Goal: Information Seeking & Learning: Learn about a topic

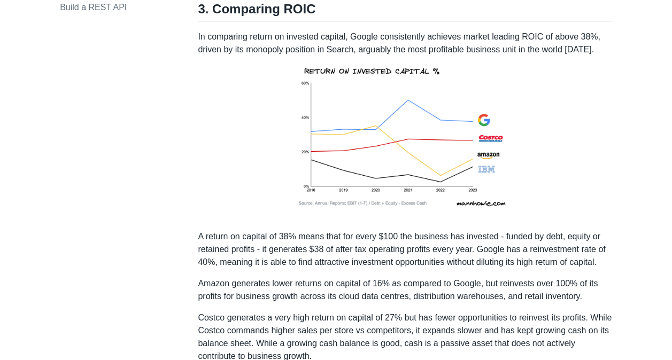
scroll to position [1604, 0]
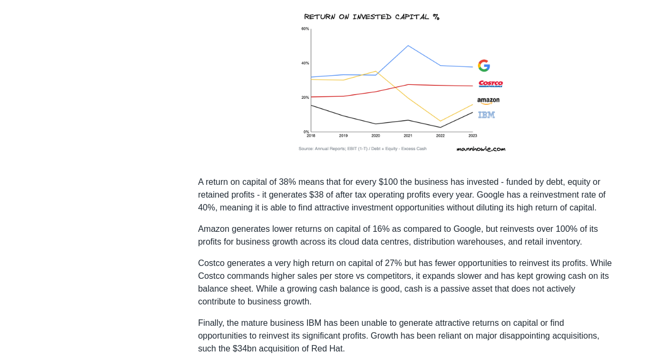
click at [390, 223] on p "Amazon generates lower returns on capital of 16% as compared to Google, but rei…" at bounding box center [405, 236] width 414 height 26
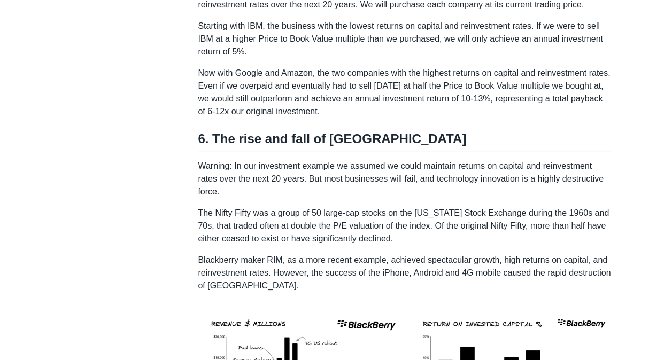
scroll to position [2495, 0]
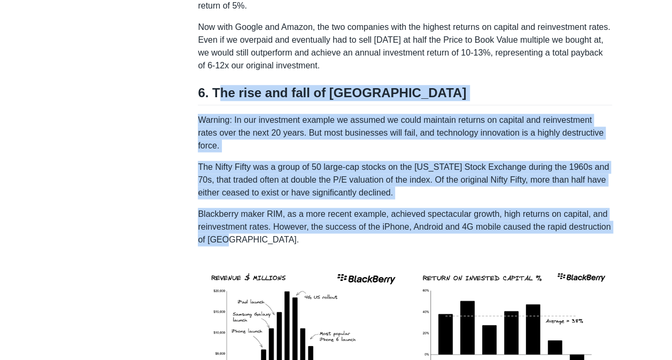
drag, startPoint x: 234, startPoint y: 216, endPoint x: 221, endPoint y: 83, distance: 133.7
click at [217, 85] on h2 "6. The rise and fall of [GEOGRAPHIC_DATA]" at bounding box center [405, 95] width 414 height 20
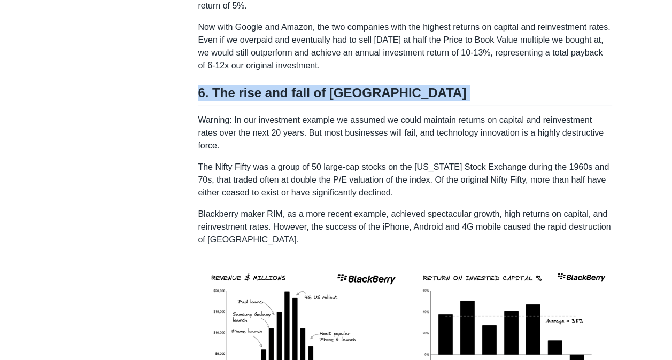
click at [217, 85] on h2 "6. The rise and fall of [GEOGRAPHIC_DATA]" at bounding box center [405, 95] width 414 height 20
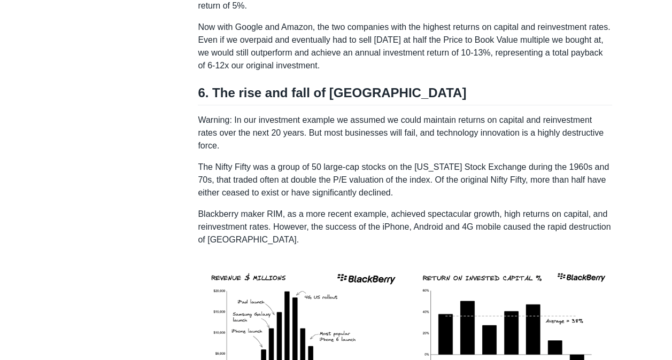
drag, startPoint x: 217, startPoint y: 81, endPoint x: 232, endPoint y: 142, distance: 62.2
click at [232, 161] on p "The Nifty Fifty was a group of 50 large-cap stocks on the [US_STATE] Stock Exch…" at bounding box center [405, 180] width 414 height 38
click at [233, 161] on p "The Nifty Fifty was a group of 50 large-cap stocks on the [US_STATE] Stock Exch…" at bounding box center [405, 180] width 414 height 38
click at [241, 208] on p "Blackberry maker RIM, as a more recent example, achieved spectacular growth, hi…" at bounding box center [405, 227] width 414 height 38
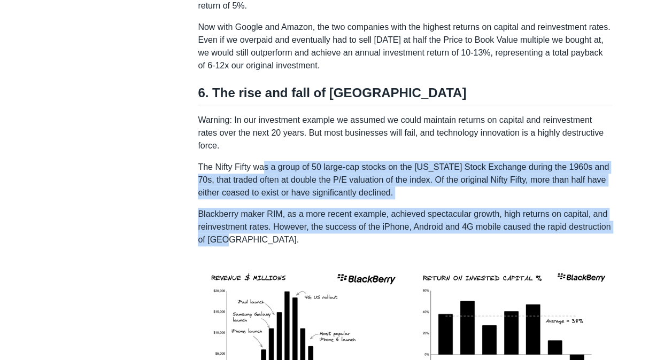
drag, startPoint x: 259, startPoint y: 149, endPoint x: 273, endPoint y: 97, distance: 53.7
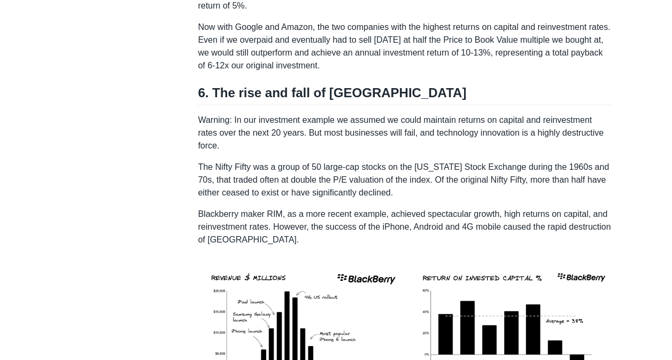
drag, startPoint x: 273, startPoint y: 97, endPoint x: 277, endPoint y: 84, distance: 14.0
click at [277, 85] on h2 "6. The rise and fall of [GEOGRAPHIC_DATA]" at bounding box center [405, 95] width 414 height 20
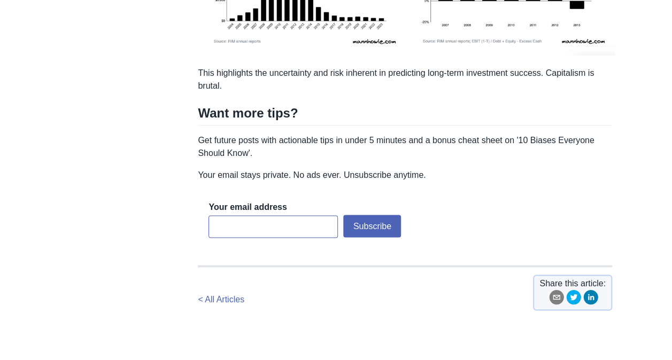
scroll to position [2851, 0]
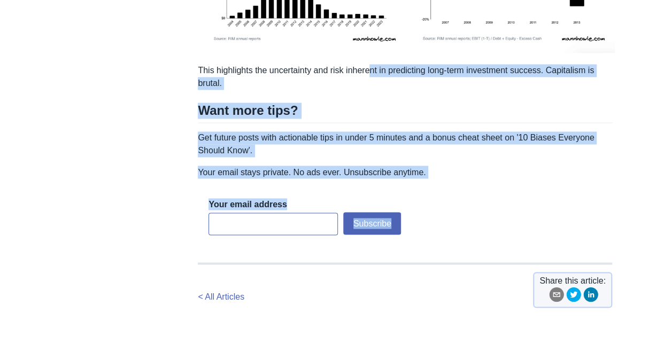
drag, startPoint x: 388, startPoint y: 78, endPoint x: 368, endPoint y: 43, distance: 40.5
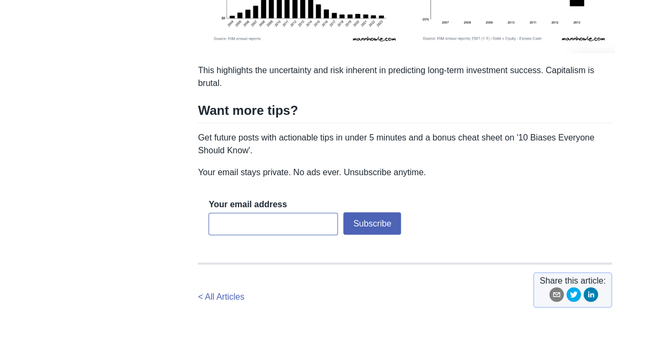
drag, startPoint x: 368, startPoint y: 43, endPoint x: 358, endPoint y: 42, distance: 9.7
click at [358, 64] on p "This highlights the uncertainty and risk inherent in predicting long-term inves…" at bounding box center [405, 77] width 414 height 26
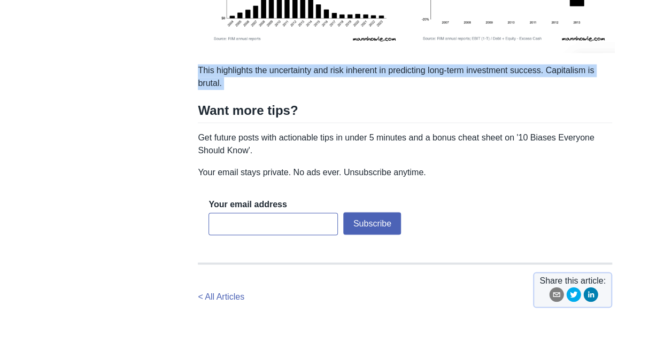
click at [358, 64] on p "This highlights the uncertainty and risk inherent in predicting long-term inves…" at bounding box center [405, 77] width 414 height 26
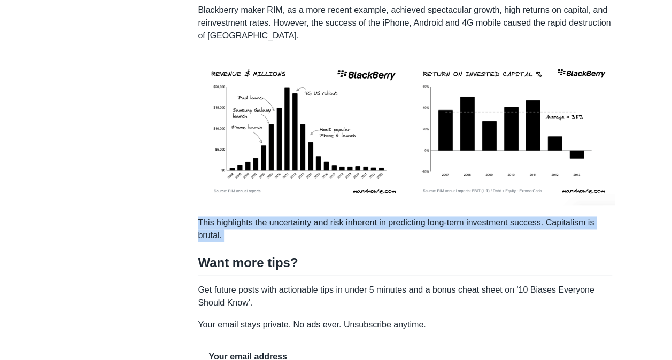
scroll to position [2584, 0]
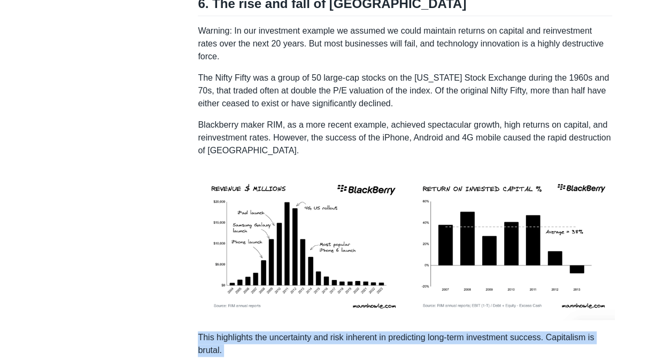
click at [359, 227] on img at bounding box center [408, 244] width 420 height 157
click at [368, 331] on p "This highlights the uncertainty and risk inherent in predicting long-term inves…" at bounding box center [405, 344] width 414 height 26
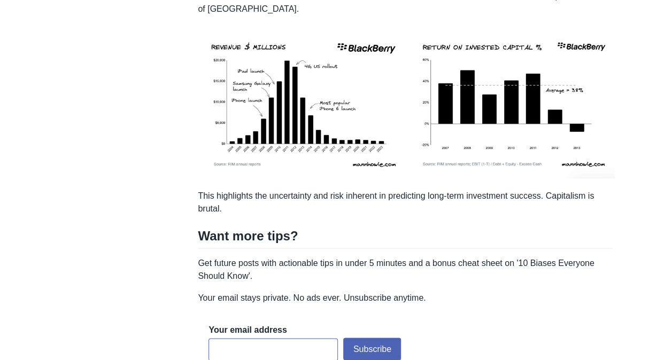
scroll to position [2762, 0]
